Goal: Find specific page/section: Find specific page/section

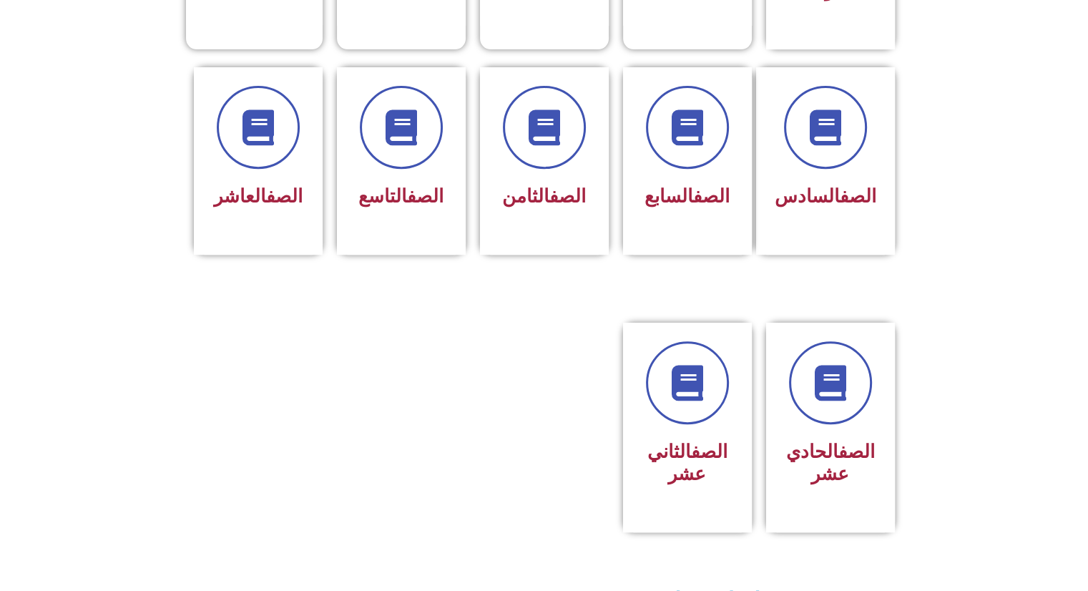
scroll to position [573, 0]
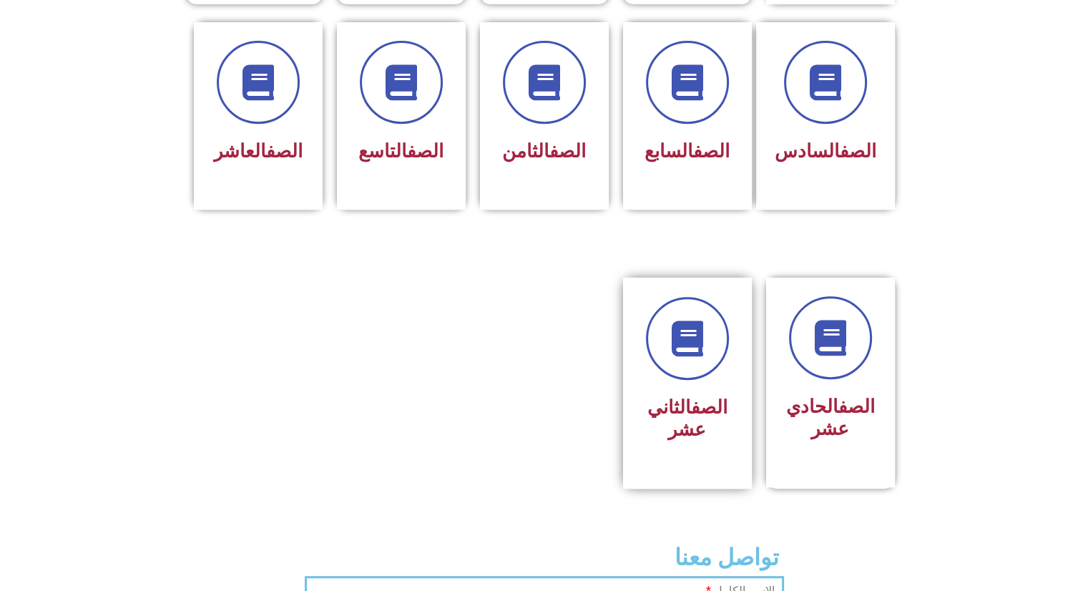
click at [698, 396] on link "الصف" at bounding box center [709, 406] width 36 height 21
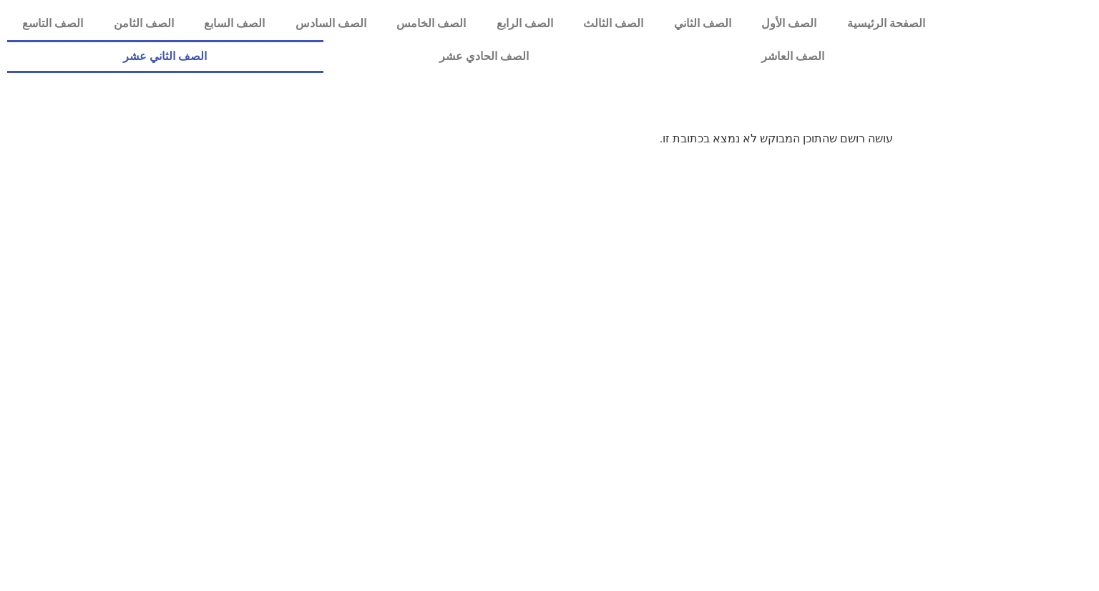
click at [244, 41] on link "الصف الثاني عشر" at bounding box center [165, 56] width 316 height 33
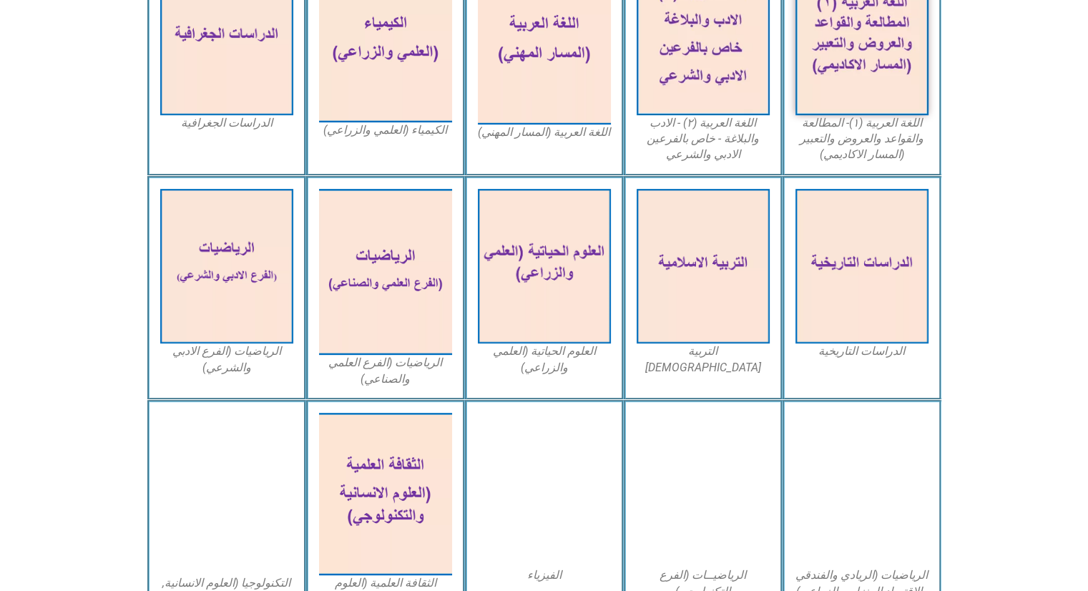
scroll to position [491, 0]
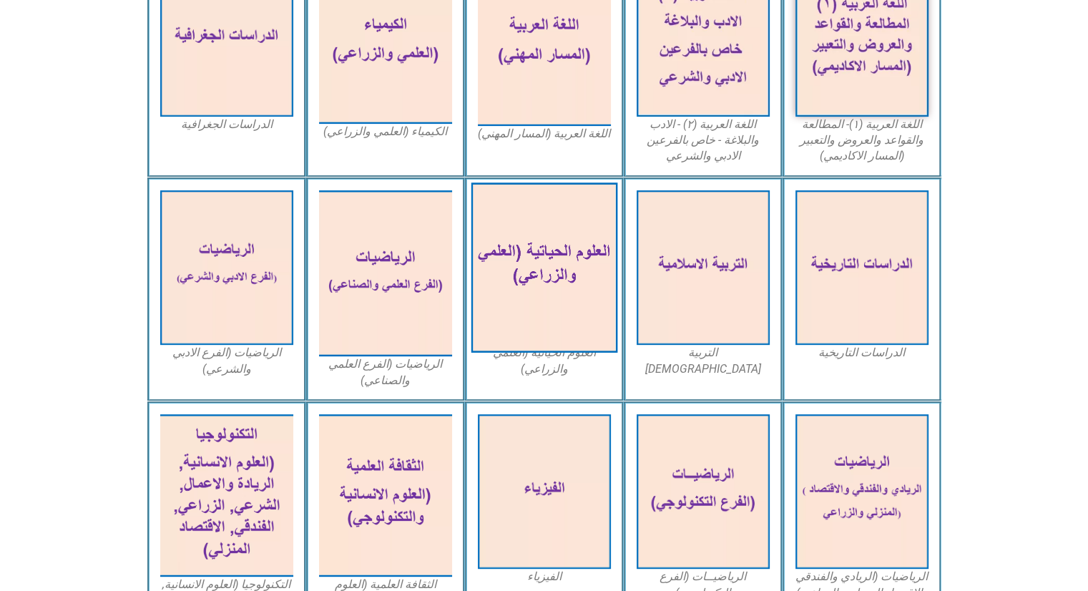
click at [564, 273] on img at bounding box center [544, 267] width 147 height 170
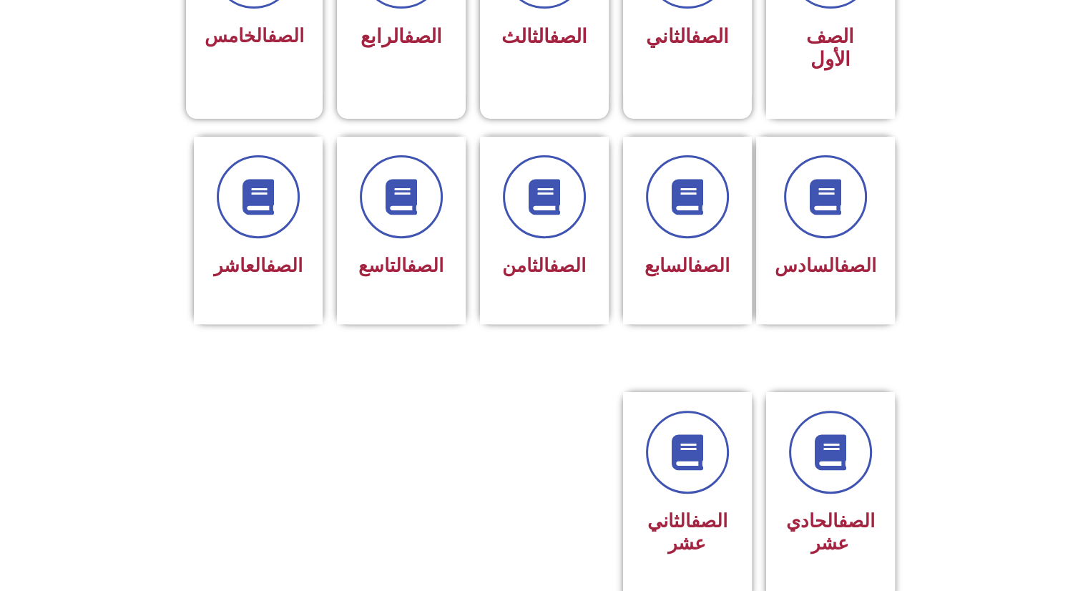
scroll to position [471, 0]
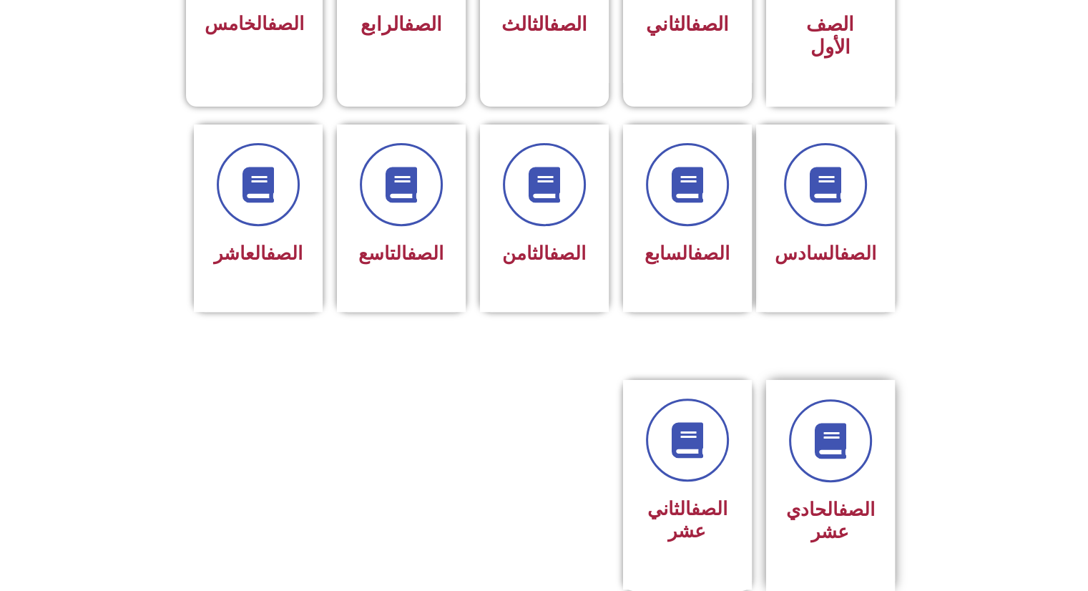
click at [838, 499] on link "الصف" at bounding box center [856, 509] width 36 height 21
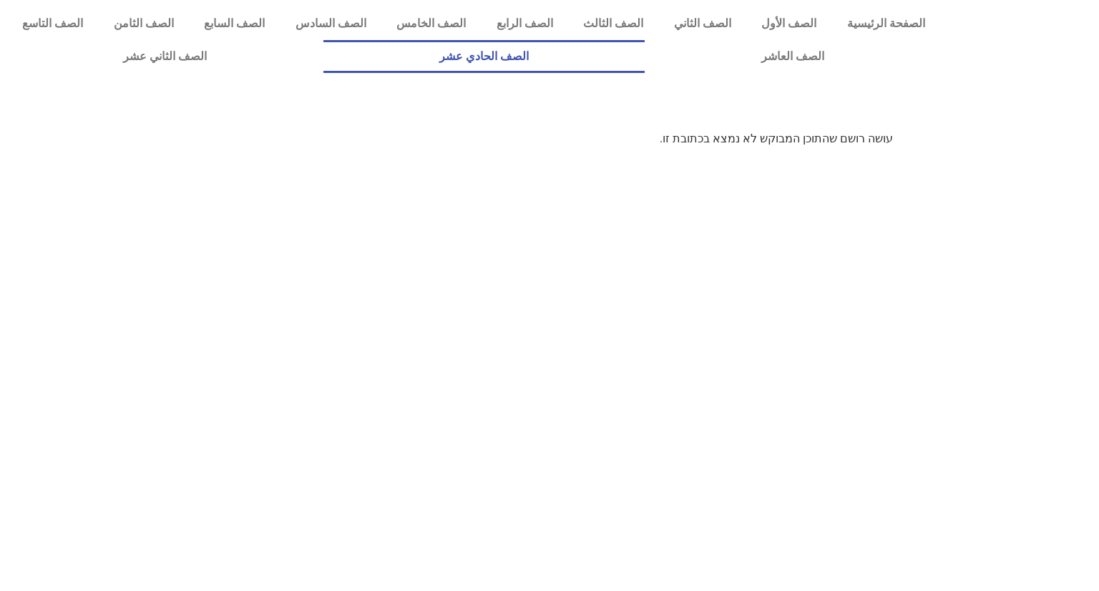
click at [645, 60] on link "الصف الحادي عشر" at bounding box center [484, 56] width 322 height 33
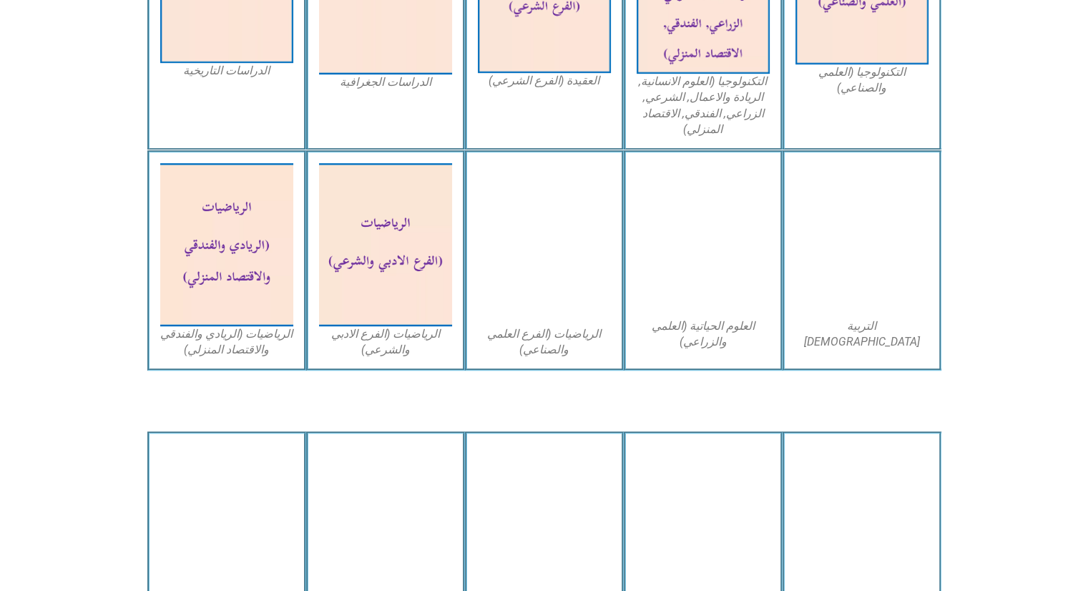
scroll to position [796, 0]
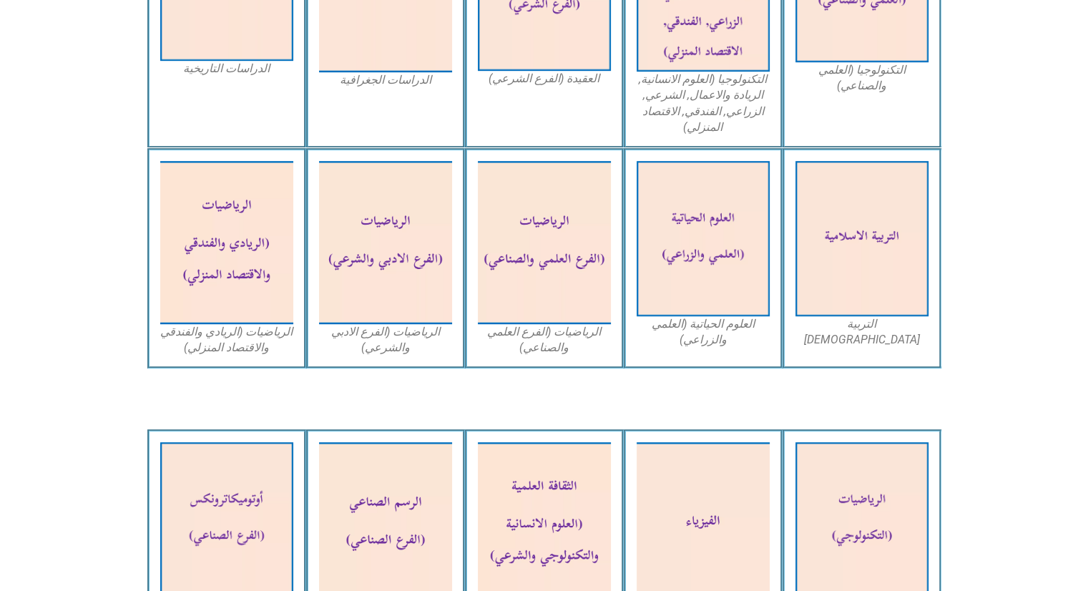
click at [562, 547] on img at bounding box center [544, 523] width 133 height 162
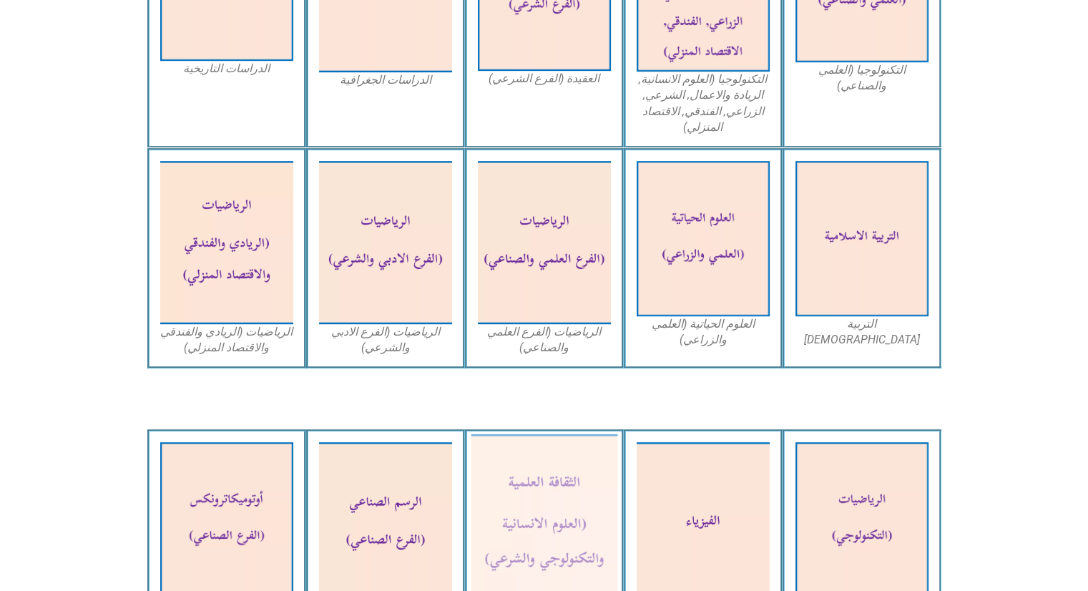
click at [539, 523] on img at bounding box center [544, 523] width 147 height 179
click at [564, 522] on img at bounding box center [544, 523] width 147 height 179
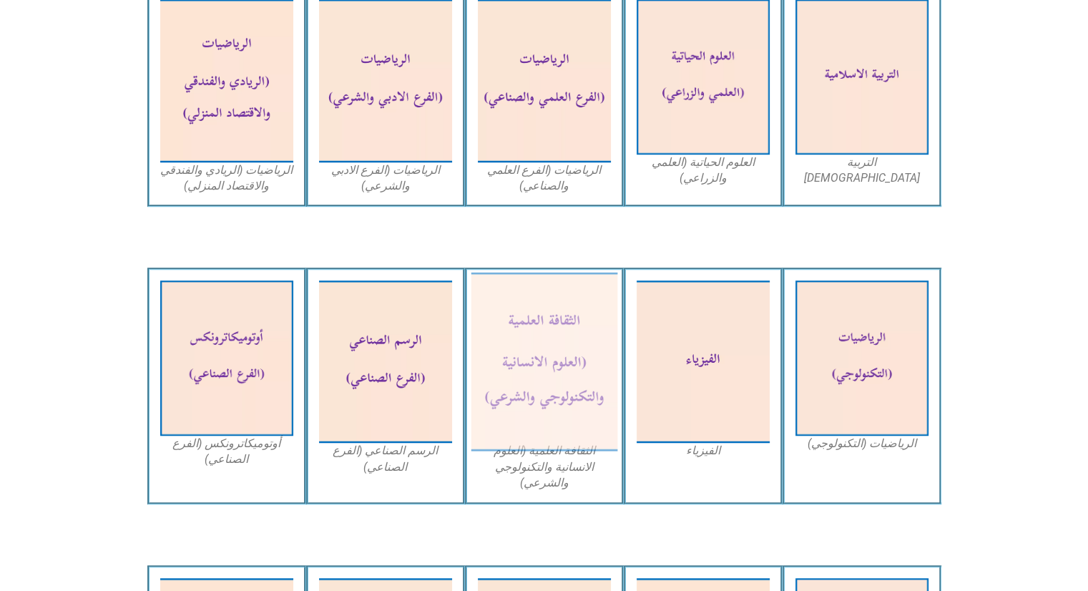
scroll to position [968, 0]
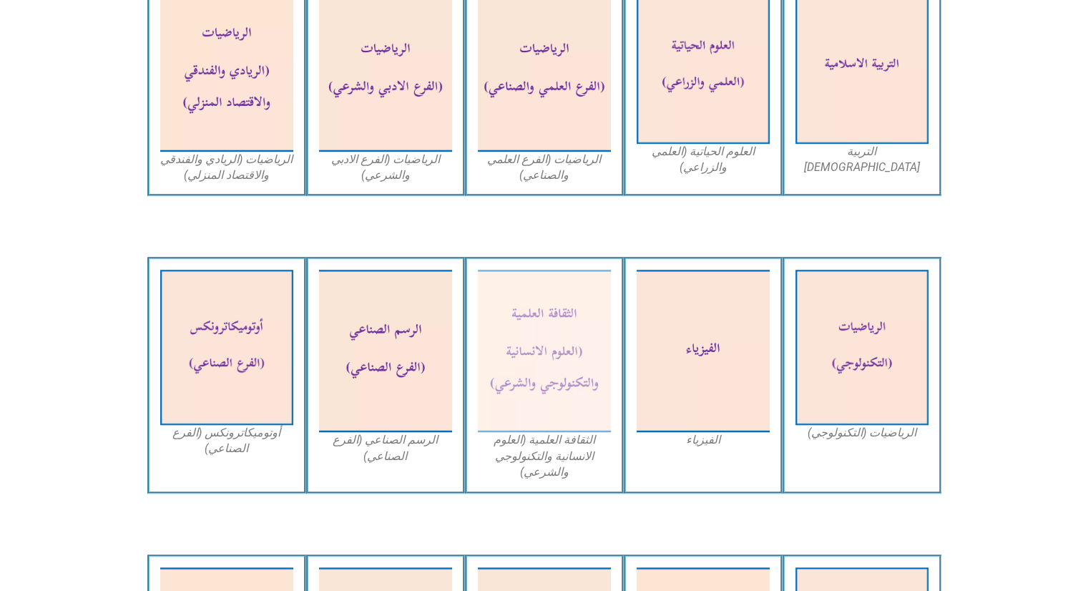
click at [518, 466] on figcaption "الثقافة العلمية (العلوم الانسانية والتكنولوجي والشرعي)" at bounding box center [544, 456] width 133 height 48
click at [561, 369] on img at bounding box center [544, 351] width 133 height 162
click at [509, 376] on img at bounding box center [544, 351] width 147 height 179
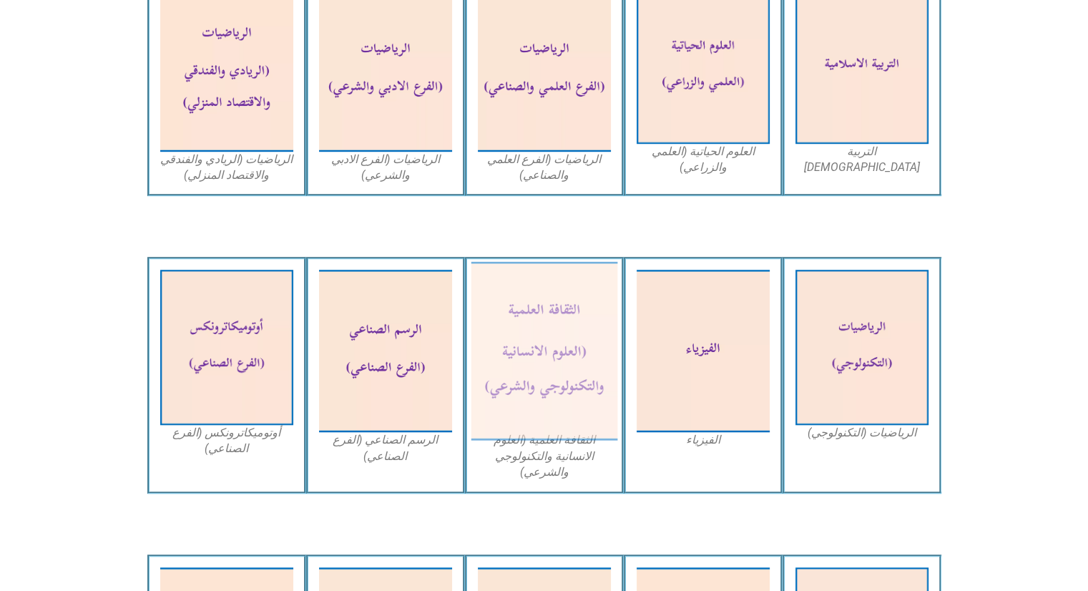
click at [544, 320] on img at bounding box center [544, 351] width 147 height 179
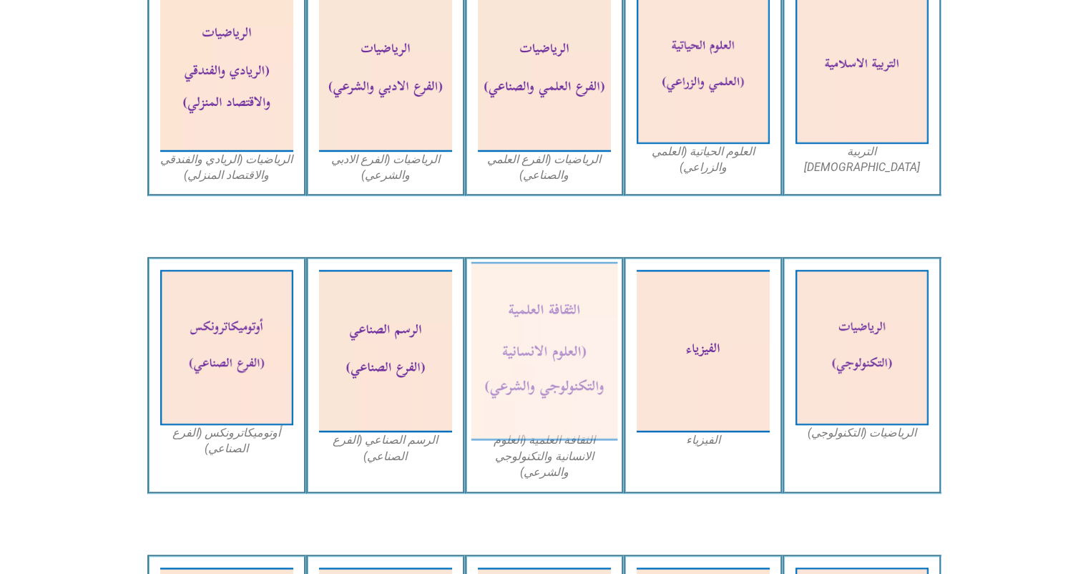
click at [549, 281] on img at bounding box center [544, 351] width 147 height 179
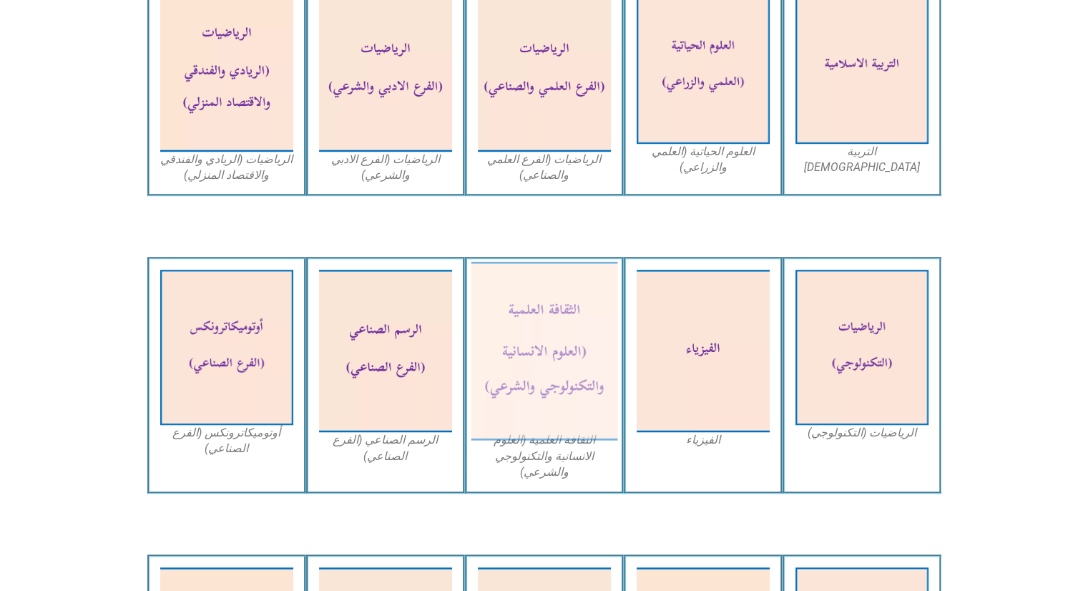
click at [549, 378] on img at bounding box center [544, 351] width 147 height 179
click at [534, 381] on img at bounding box center [544, 351] width 147 height 179
click at [540, 375] on img at bounding box center [544, 351] width 147 height 179
click at [549, 476] on figcaption "الثقافة العلمية (العلوم الانسانية والتكنولوجي والشرعي)" at bounding box center [544, 456] width 133 height 48
click at [541, 449] on figcaption "الثقافة العلمية (العلوم الانسانية والتكنولوجي والشرعي)" at bounding box center [544, 456] width 133 height 48
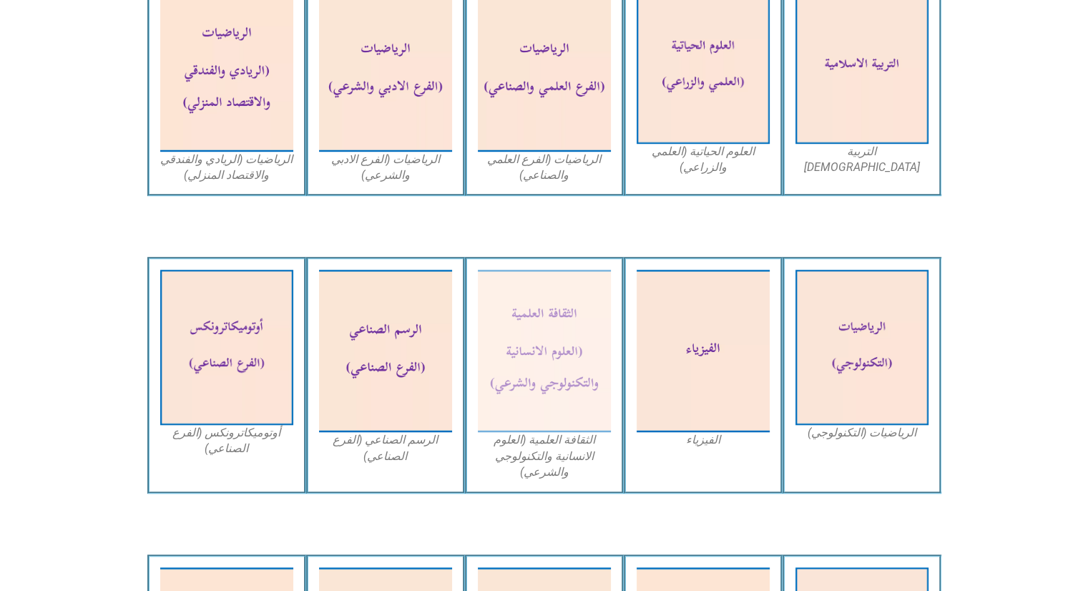
click at [547, 454] on figcaption "الثقافة العلمية (العلوم الانسانية والتكنولوجي والشرعي)" at bounding box center [544, 456] width 133 height 48
click at [539, 427] on img at bounding box center [544, 351] width 133 height 162
click at [539, 421] on img at bounding box center [544, 351] width 147 height 179
click at [526, 392] on img at bounding box center [544, 351] width 147 height 179
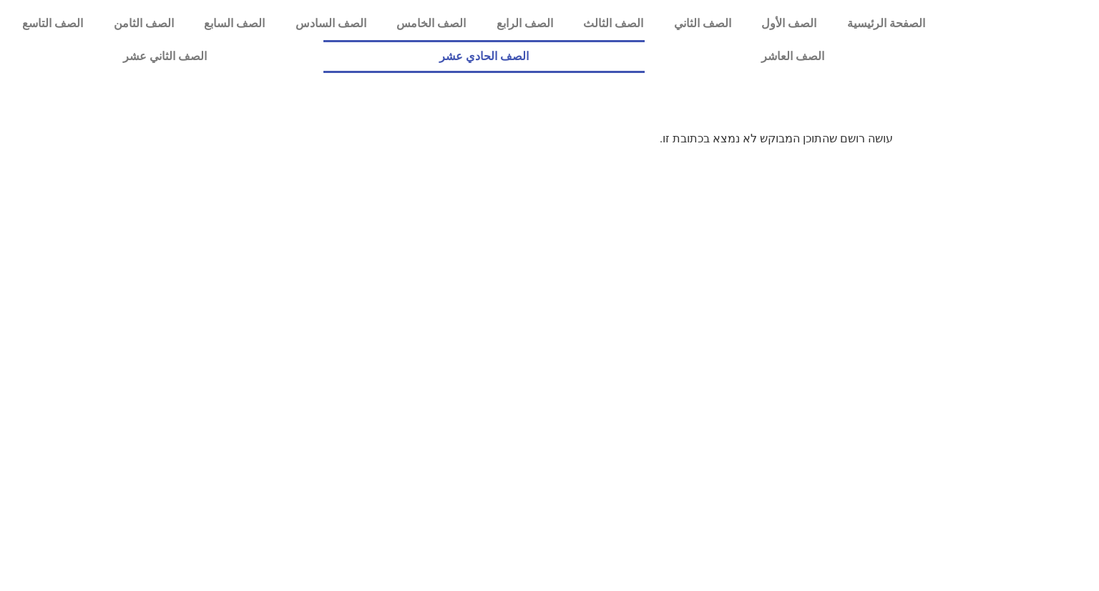
click at [645, 61] on link "الصف الحادي عشر" at bounding box center [484, 56] width 322 height 33
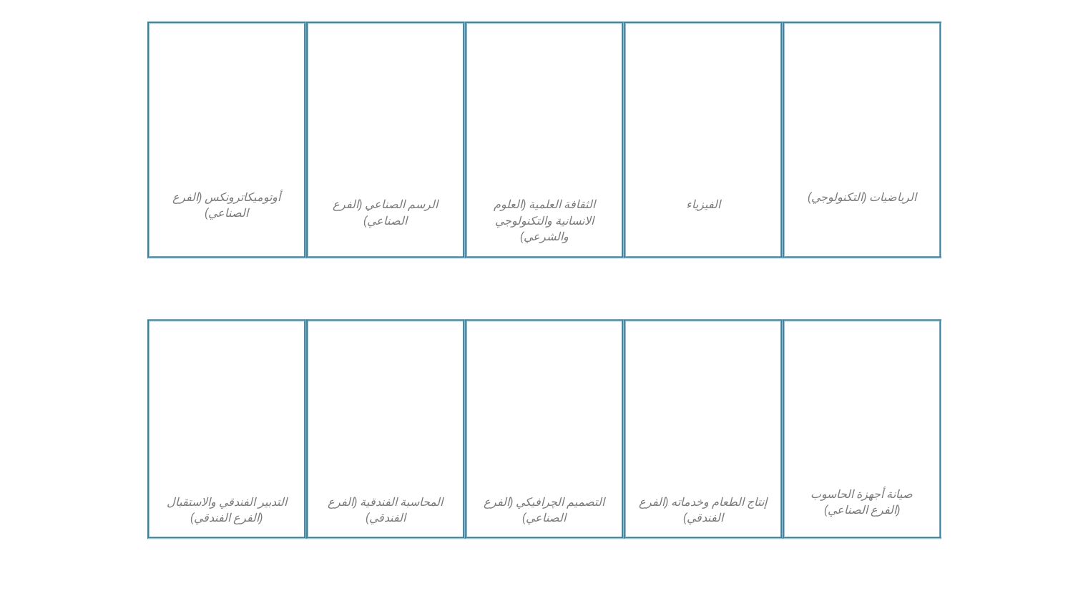
scroll to position [1206, 0]
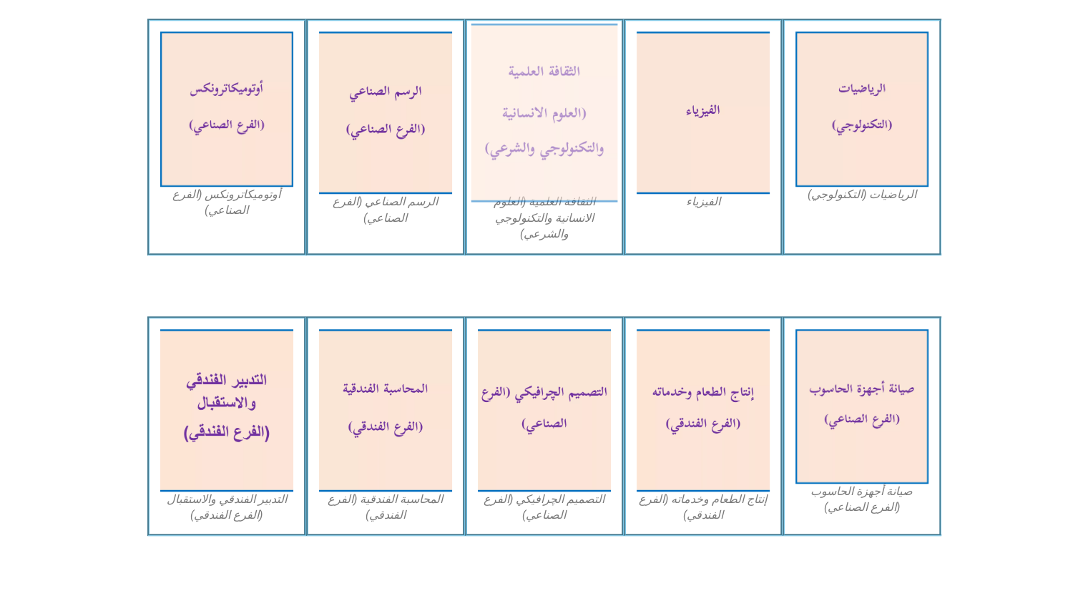
click at [525, 160] on img at bounding box center [544, 113] width 147 height 179
click at [549, 150] on img at bounding box center [544, 113] width 147 height 179
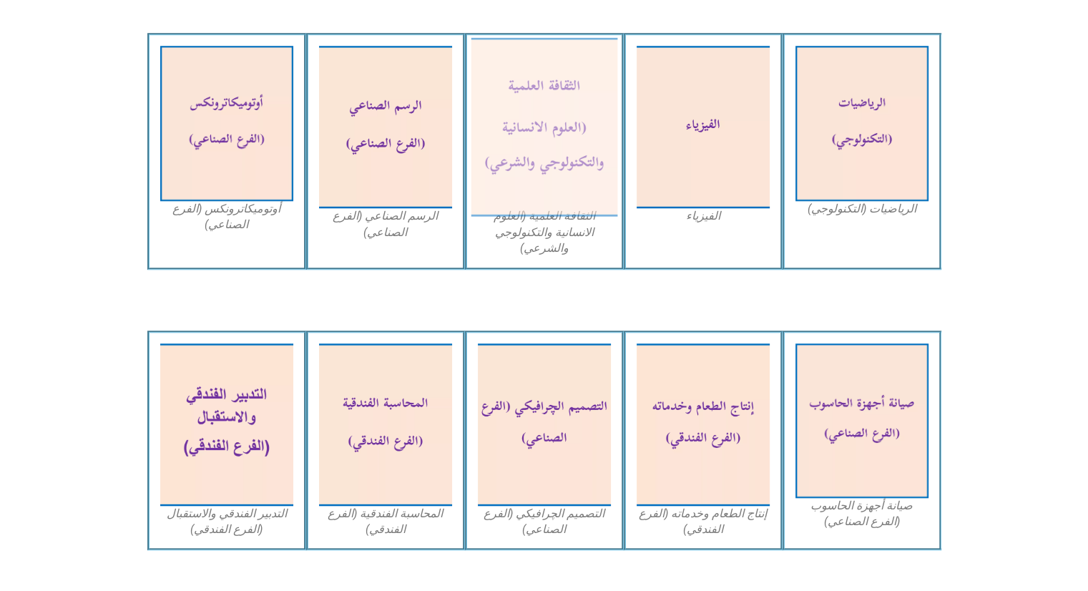
scroll to position [1110, 0]
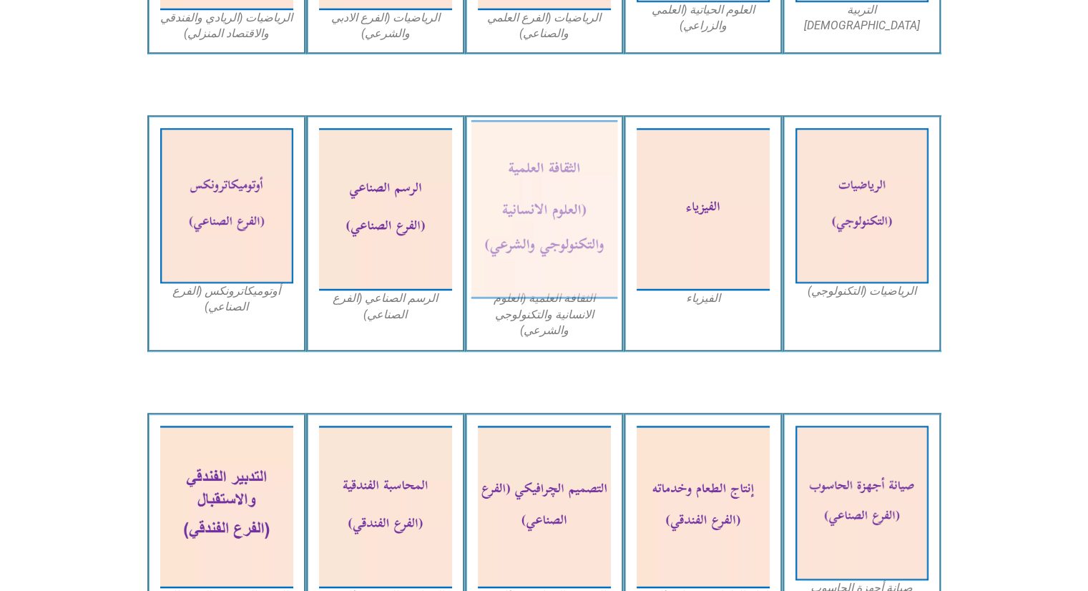
click at [567, 185] on img at bounding box center [544, 209] width 147 height 179
click at [549, 244] on img at bounding box center [544, 209] width 147 height 179
click at [544, 202] on img at bounding box center [544, 209] width 147 height 179
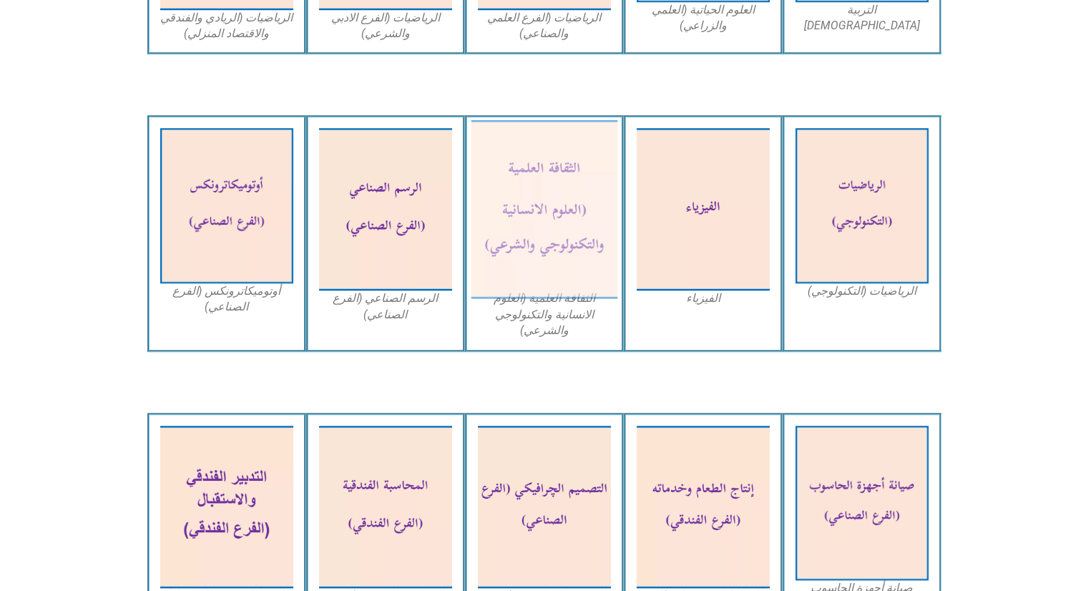
click at [544, 202] on img at bounding box center [544, 209] width 147 height 179
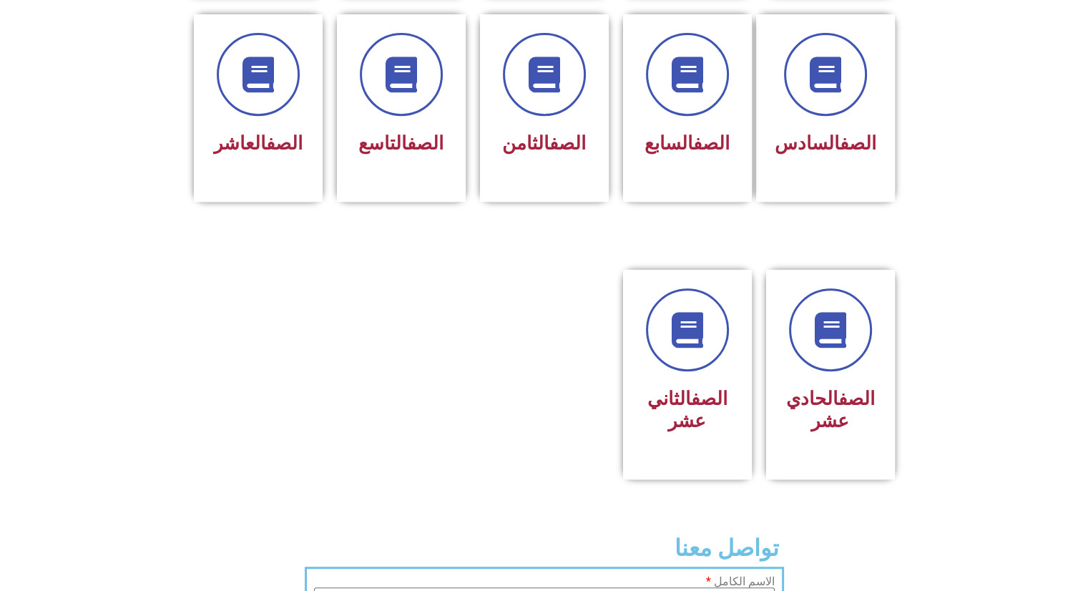
scroll to position [584, 0]
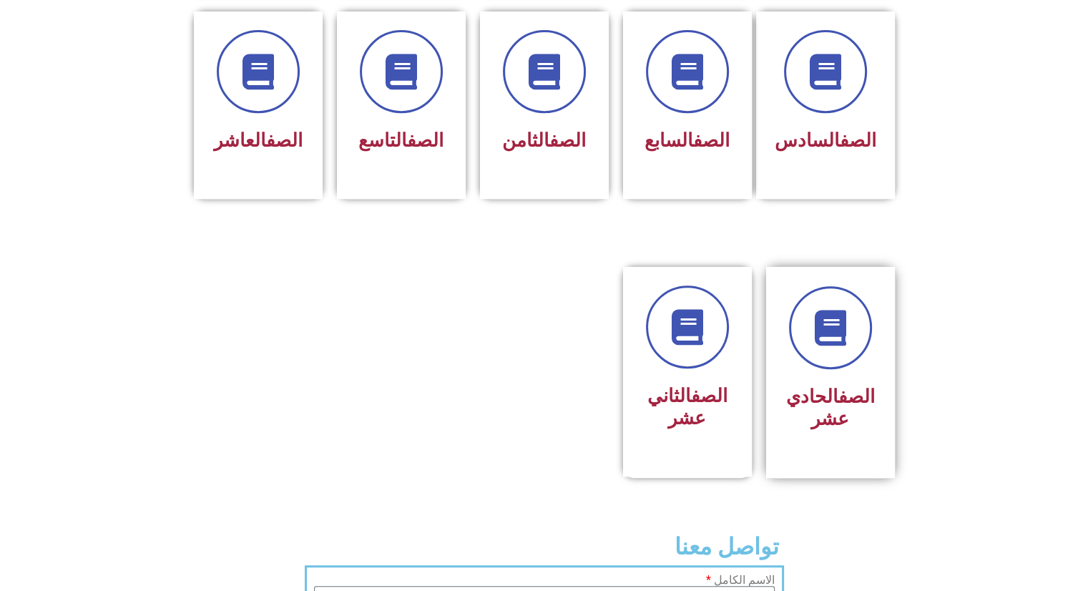
click at [828, 397] on h3 "الصف الحادي عشر" at bounding box center [830, 408] width 90 height 44
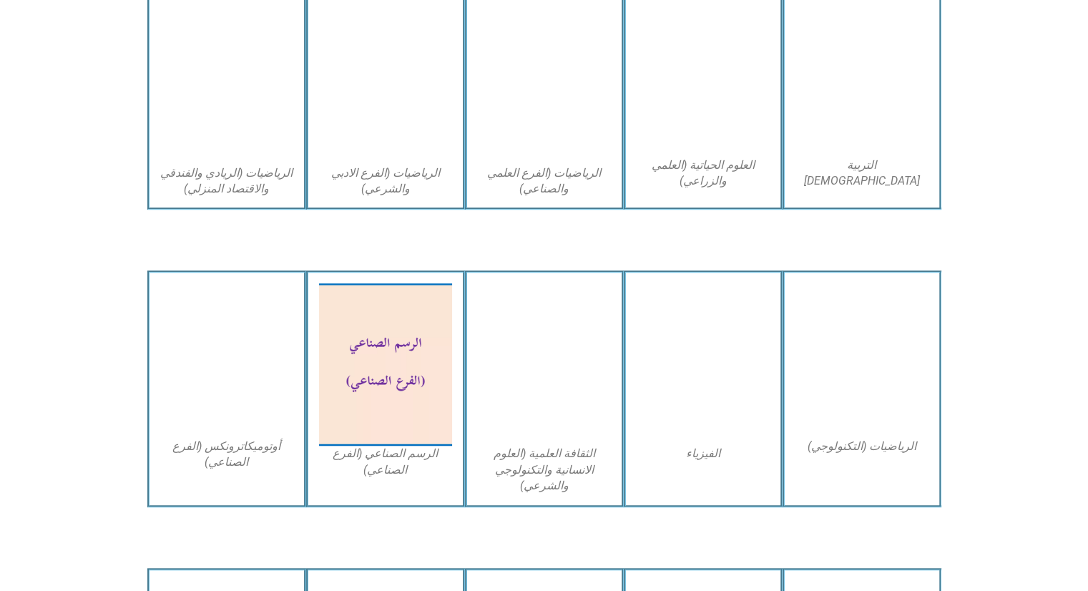
scroll to position [955, 0]
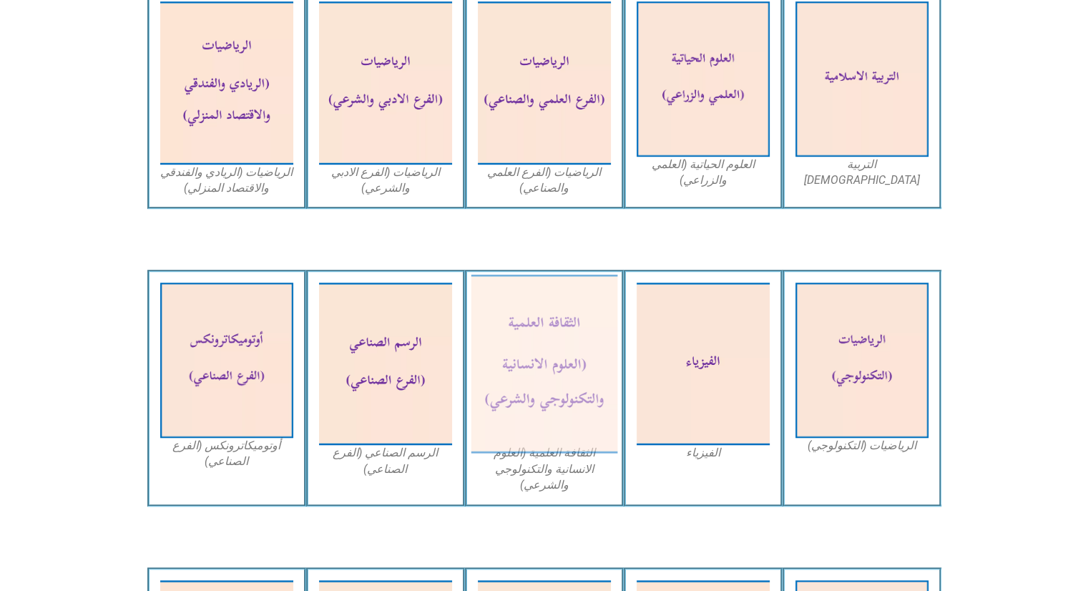
click at [527, 378] on img at bounding box center [544, 364] width 147 height 179
click at [529, 343] on img at bounding box center [544, 364] width 147 height 179
click at [505, 333] on img at bounding box center [544, 364] width 147 height 179
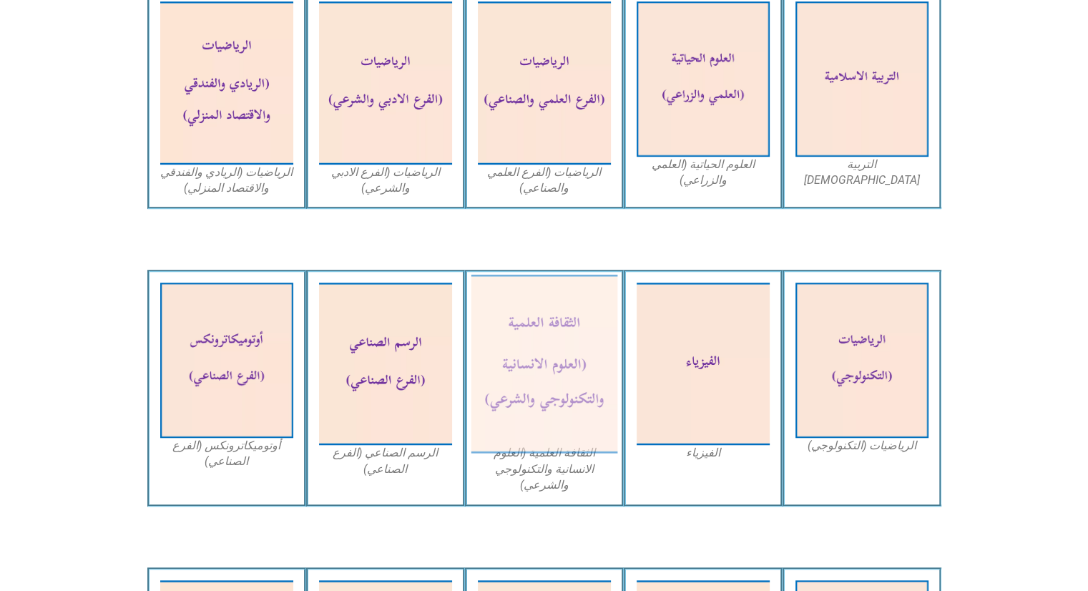
click at [532, 394] on img at bounding box center [544, 364] width 147 height 179
click at [501, 409] on img at bounding box center [544, 364] width 147 height 179
click at [527, 404] on img at bounding box center [544, 364] width 147 height 179
